Goal: Find specific page/section: Find specific page/section

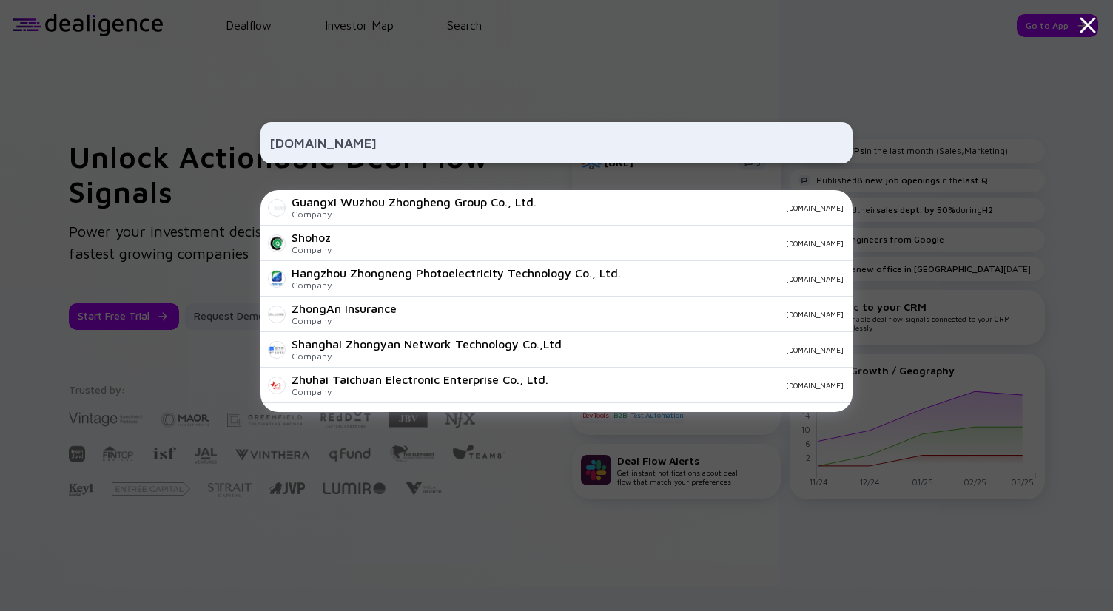
type input "[DOMAIN_NAME]"
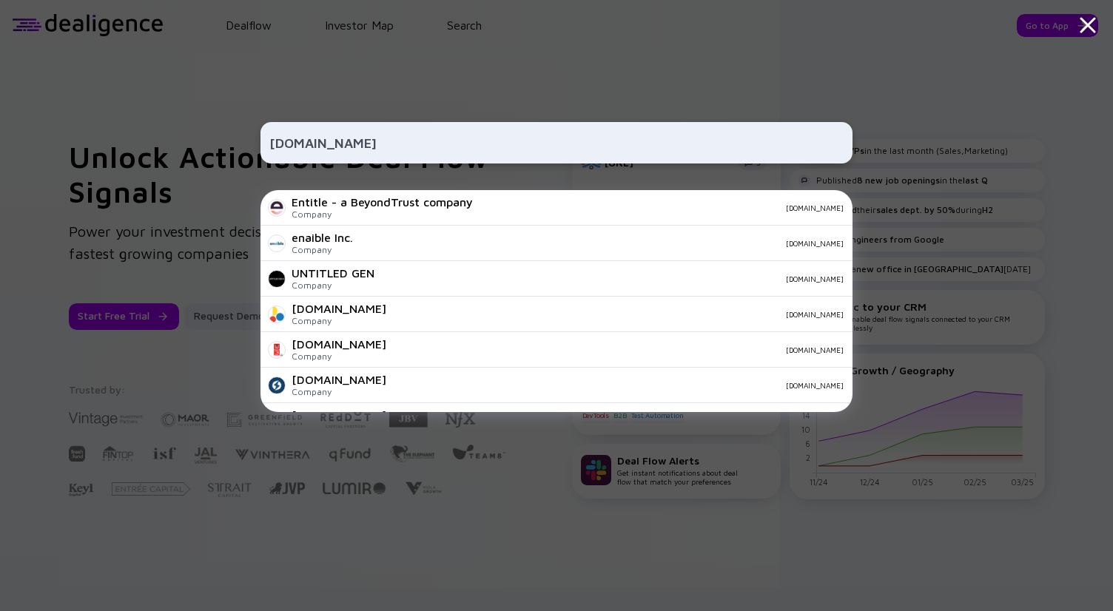
type input "[DOMAIN_NAME]"
click at [255, 86] on div "[DOMAIN_NAME] Entitle - a BeyondTrust company Company [DOMAIN_NAME] enaible Inc…" at bounding box center [556, 305] width 1113 height 611
